Goal: Information Seeking & Learning: Understand process/instructions

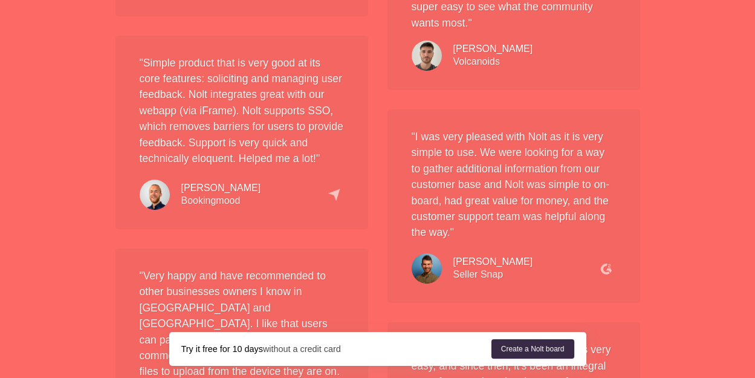
scroll to position [2753, 0]
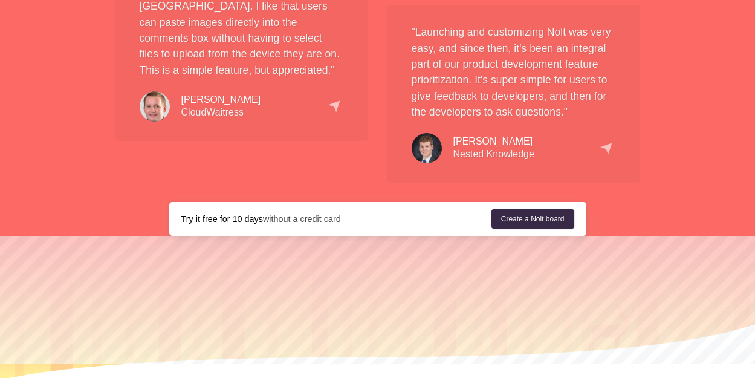
click at [278, 377] on link "Features" at bounding box center [272, 384] width 31 height 9
click at [277, 377] on link "Features" at bounding box center [272, 384] width 31 height 9
click at [276, 377] on link "Features" at bounding box center [272, 384] width 31 height 9
click at [323, 377] on link "Integrations" at bounding box center [316, 384] width 57 height 9
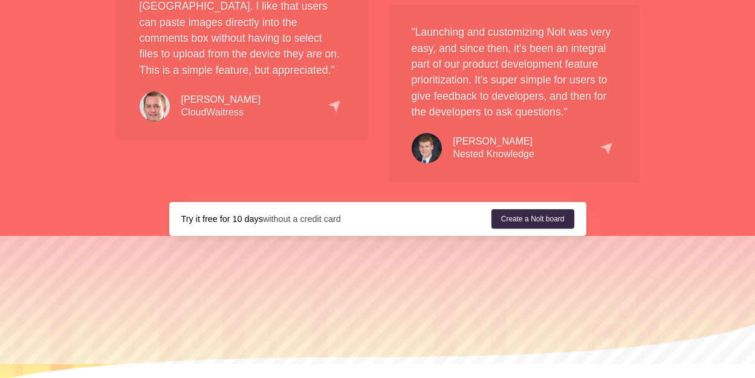
click at [323, 377] on link "Integrations" at bounding box center [316, 384] width 57 height 9
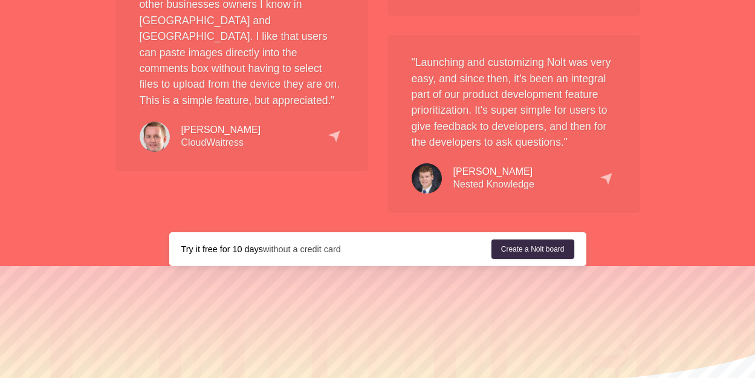
scroll to position [2692, 0]
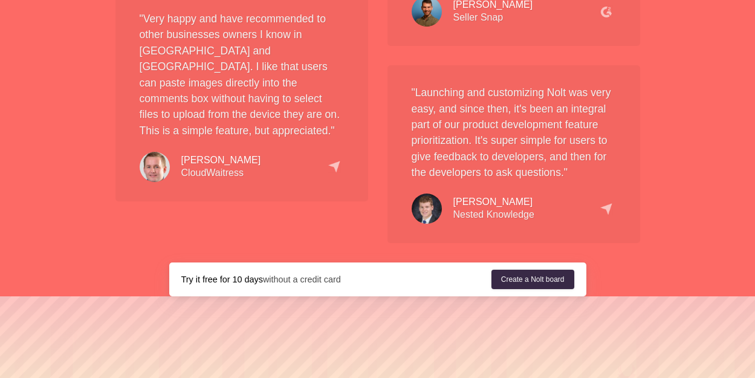
click at [510, 196] on div "Kevin Kallmes" at bounding box center [493, 202] width 81 height 13
click at [538, 270] on link "Create a Nolt board" at bounding box center [532, 279] width 83 height 19
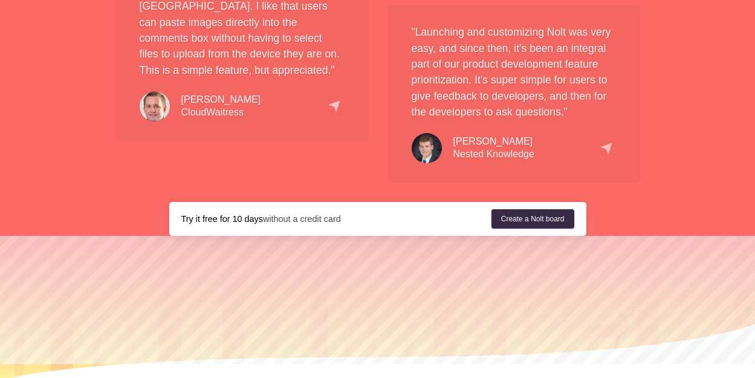
click at [375, 377] on link "Pricing" at bounding box center [365, 384] width 40 height 9
click at [338, 377] on link "Integrations" at bounding box center [316, 384] width 57 height 9
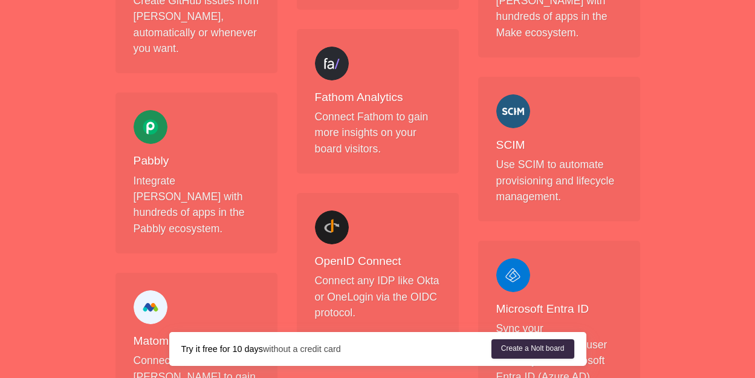
scroll to position [1439, 0]
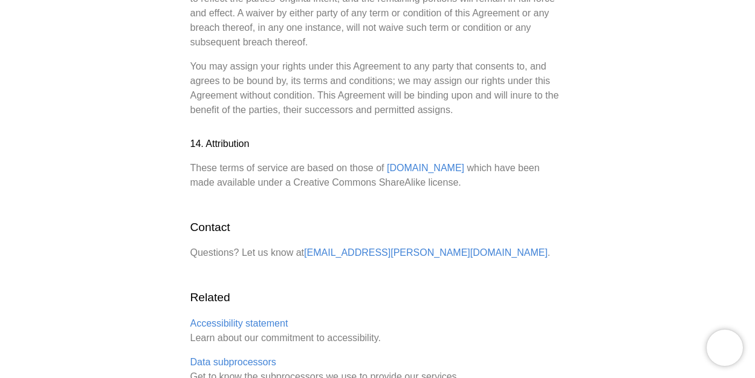
scroll to position [3366, 0]
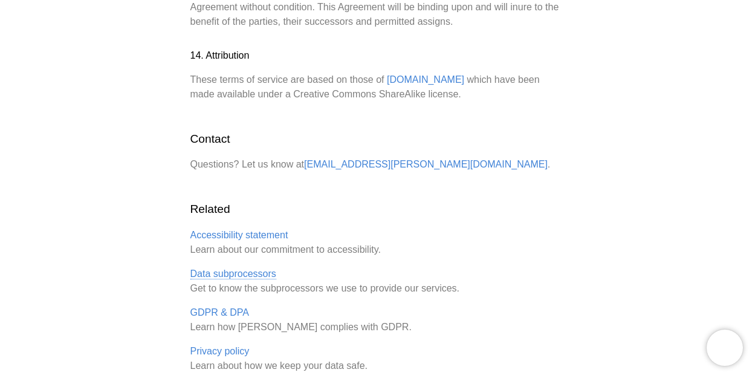
click at [230, 268] on link "Data subprocessors" at bounding box center [233, 273] width 86 height 11
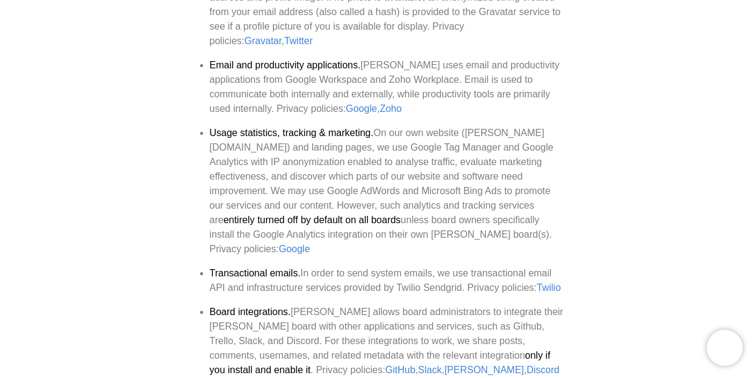
scroll to position [867, 0]
